Goal: Transaction & Acquisition: Purchase product/service

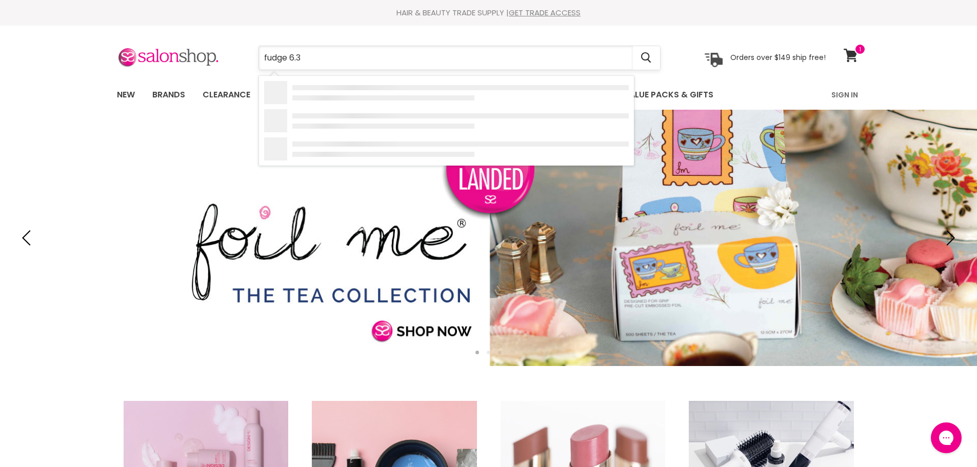
type input "fudge 6.35"
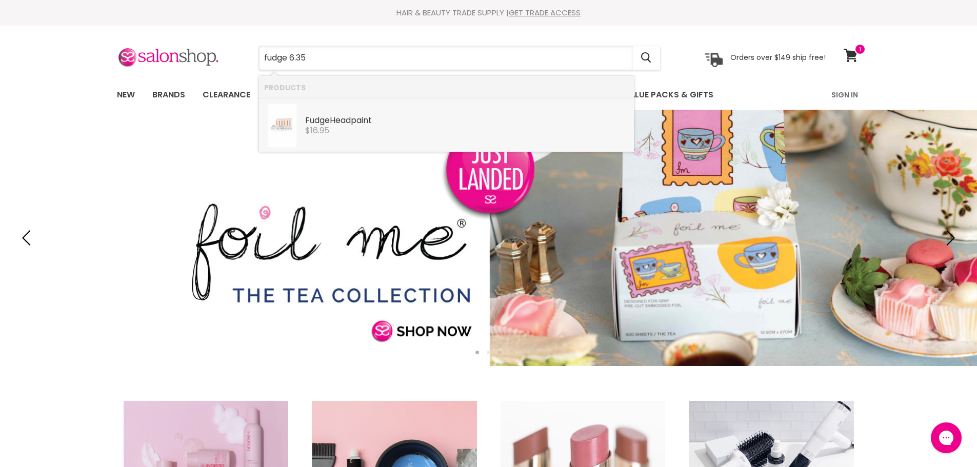
click at [344, 125] on div "Fudge Headpaint" at bounding box center [467, 121] width 324 height 11
